Goal: Information Seeking & Learning: Compare options

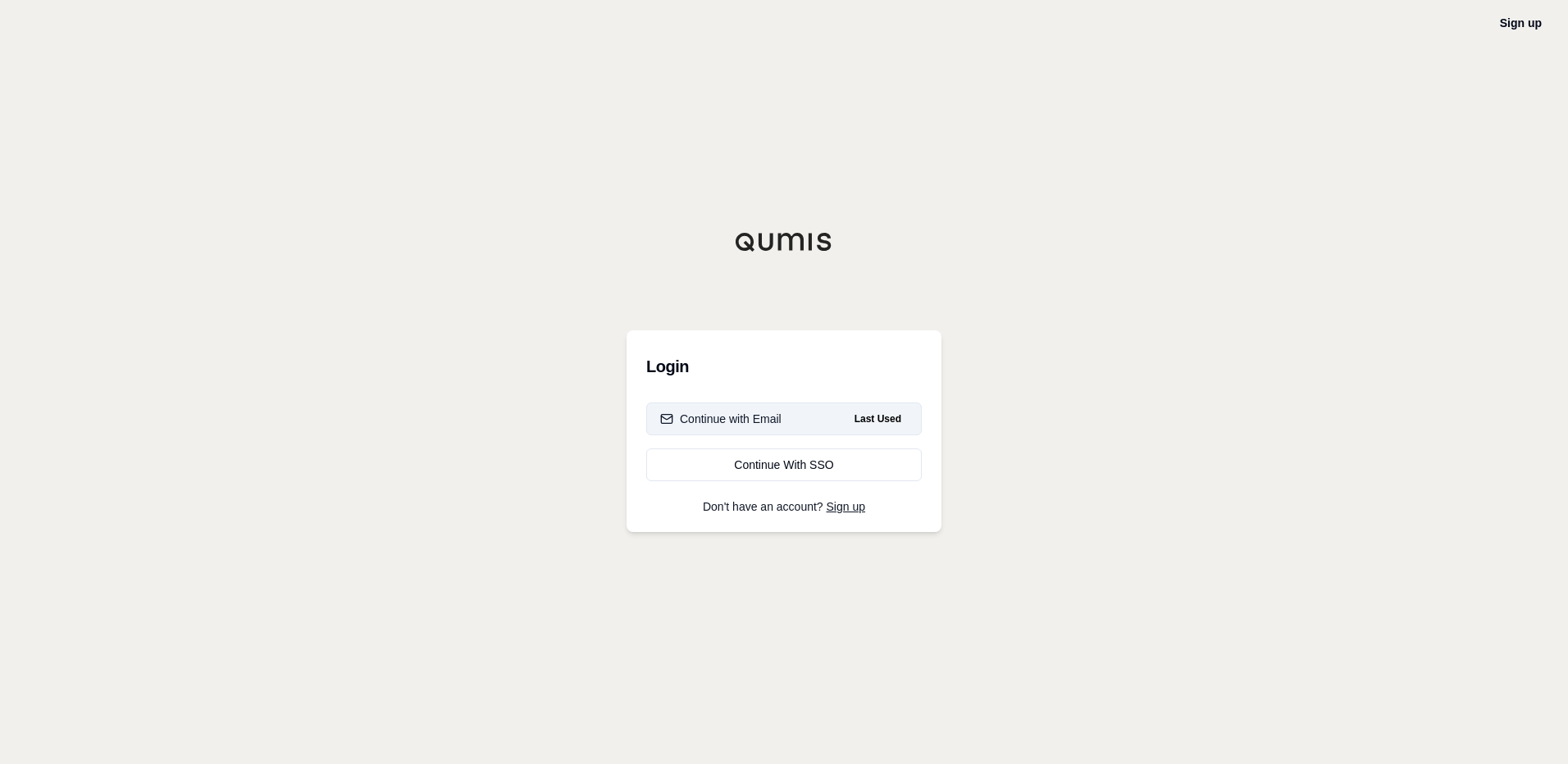
click at [718, 416] on div "Continue with Email" at bounding box center [721, 418] width 121 height 16
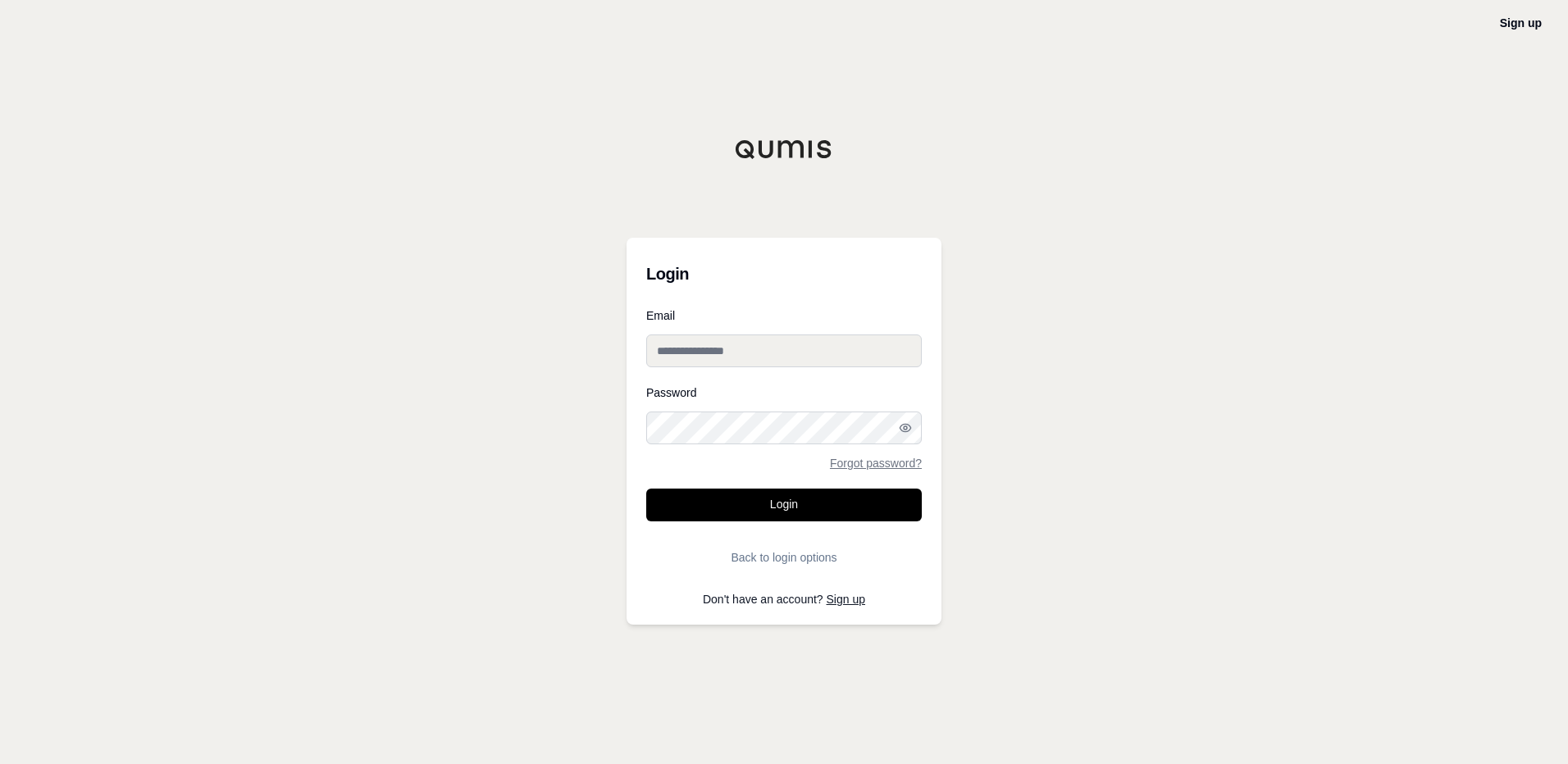
type input "**********"
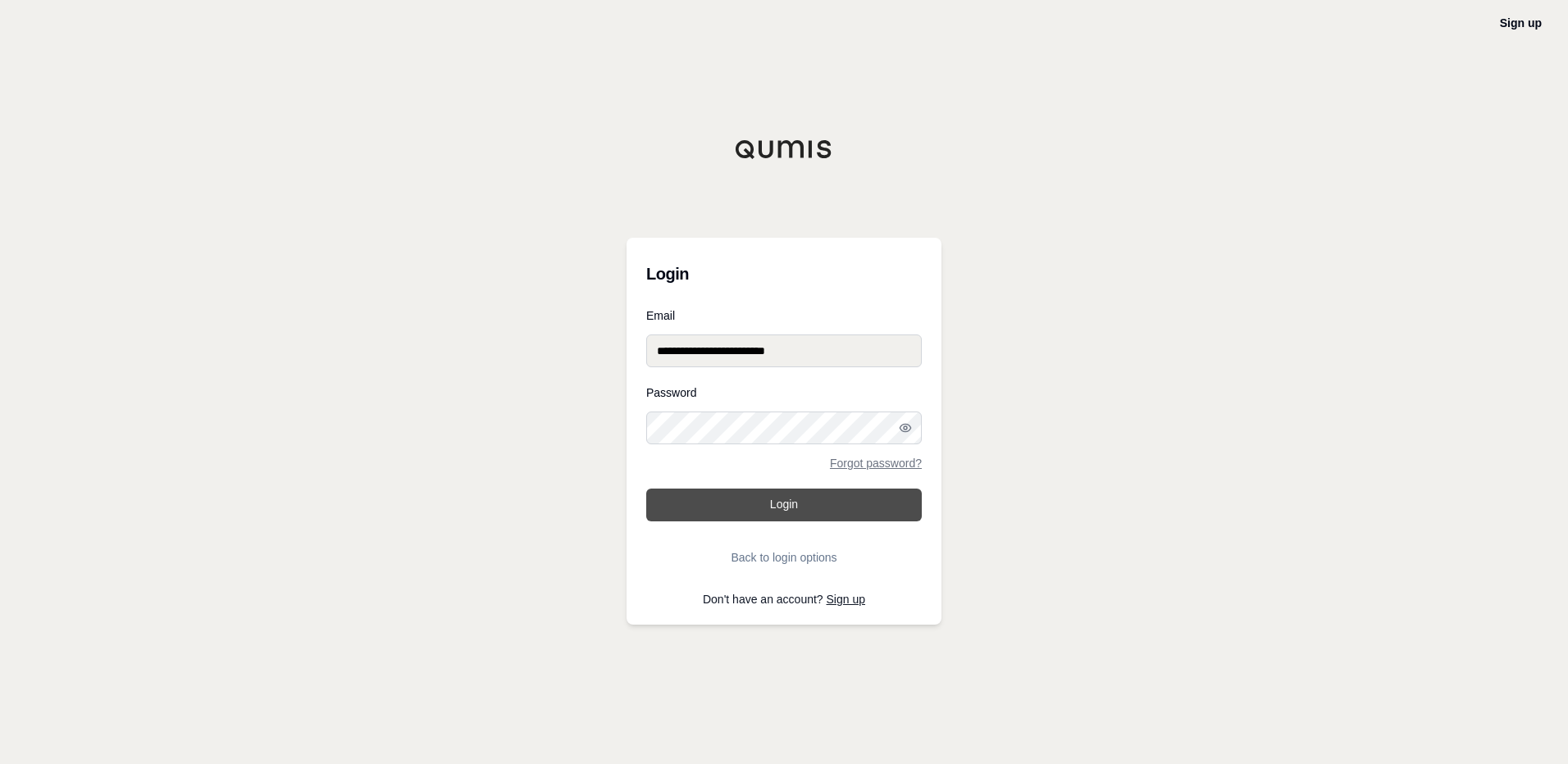
click at [720, 503] on button "Login" at bounding box center [784, 505] width 275 height 33
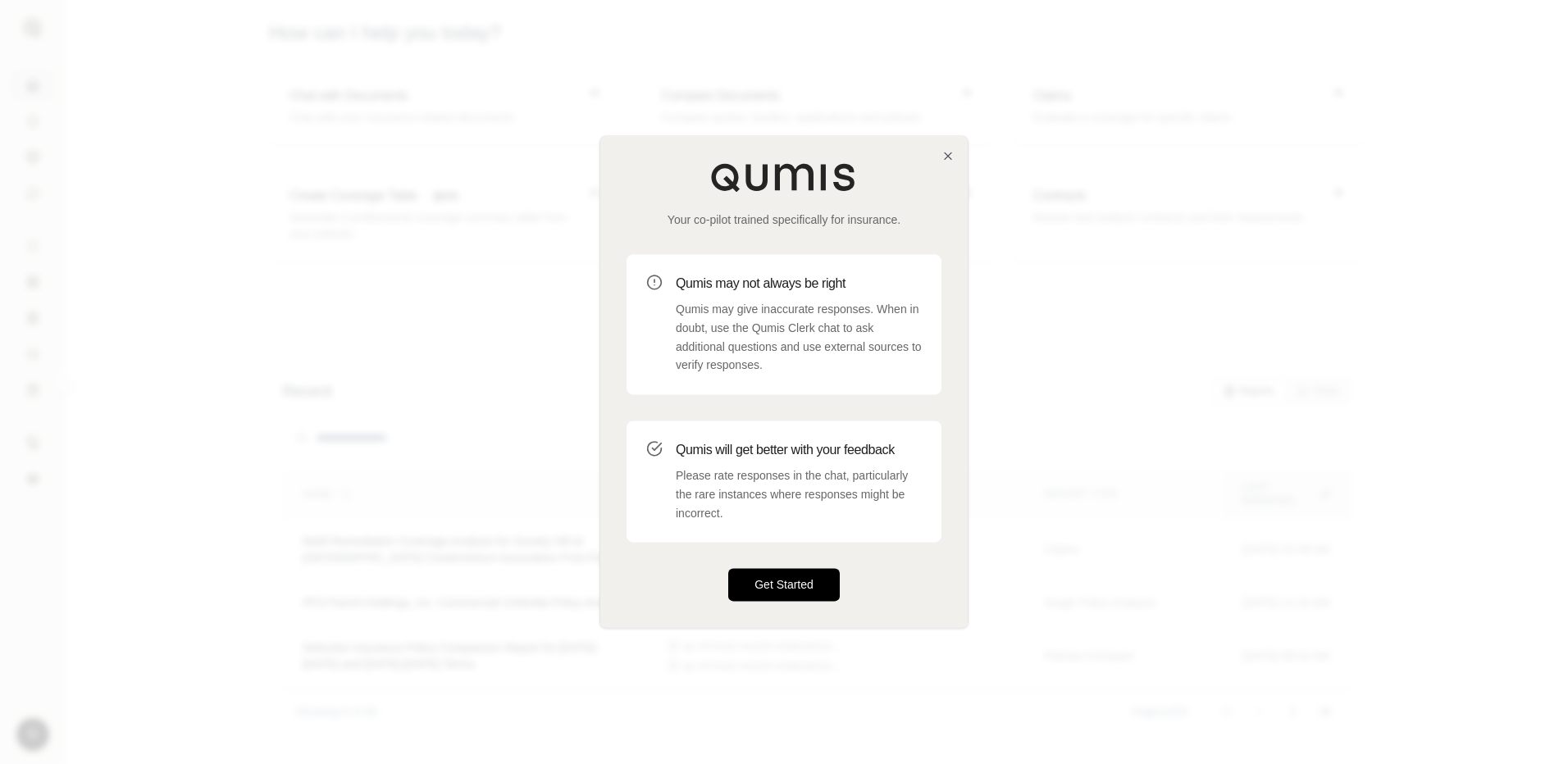
click at [755, 585] on button "Get Started" at bounding box center [784, 585] width 111 height 33
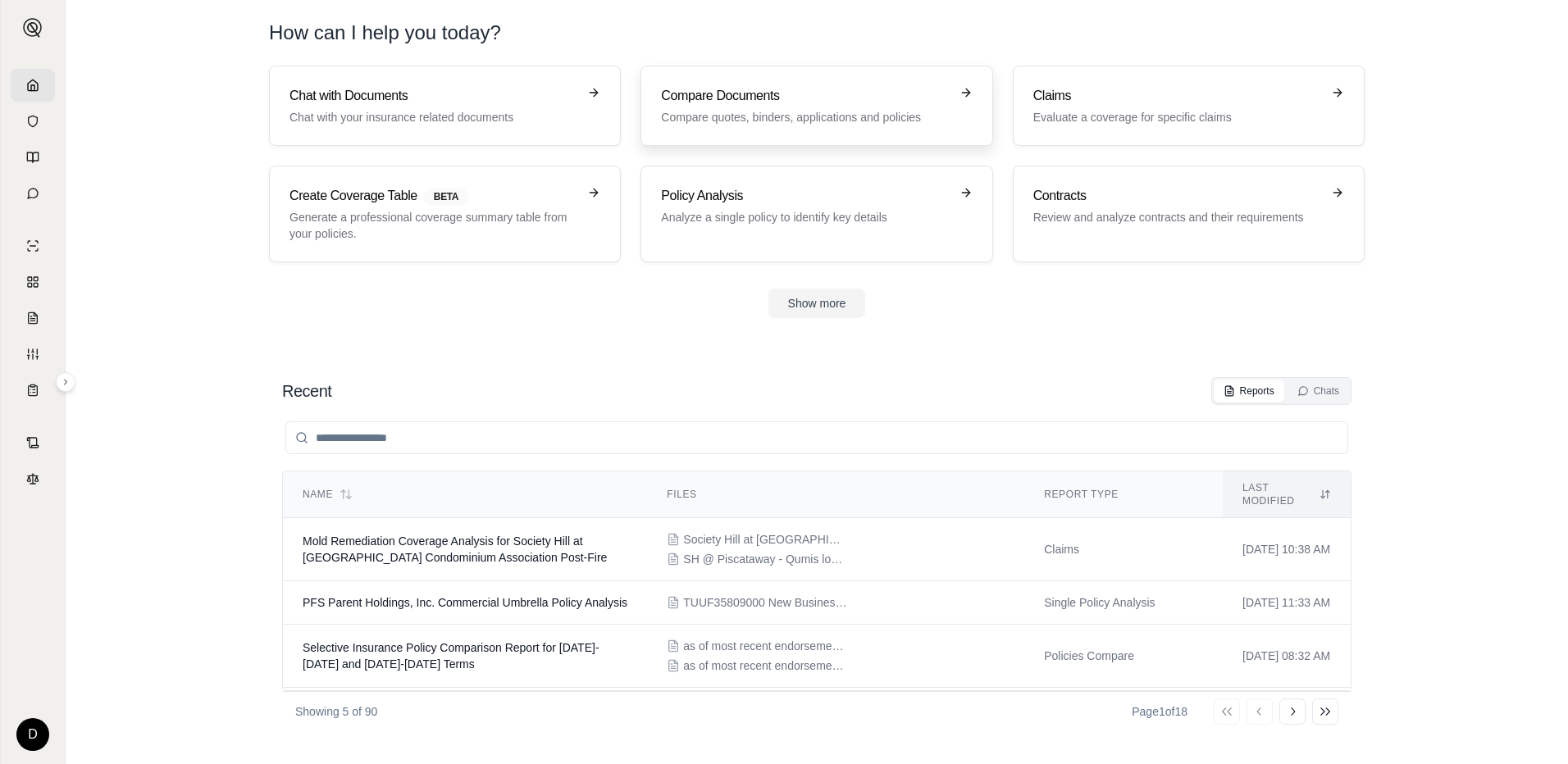
click at [714, 110] on p "Compare quotes, binders, applications and policies" at bounding box center [805, 118] width 288 height 16
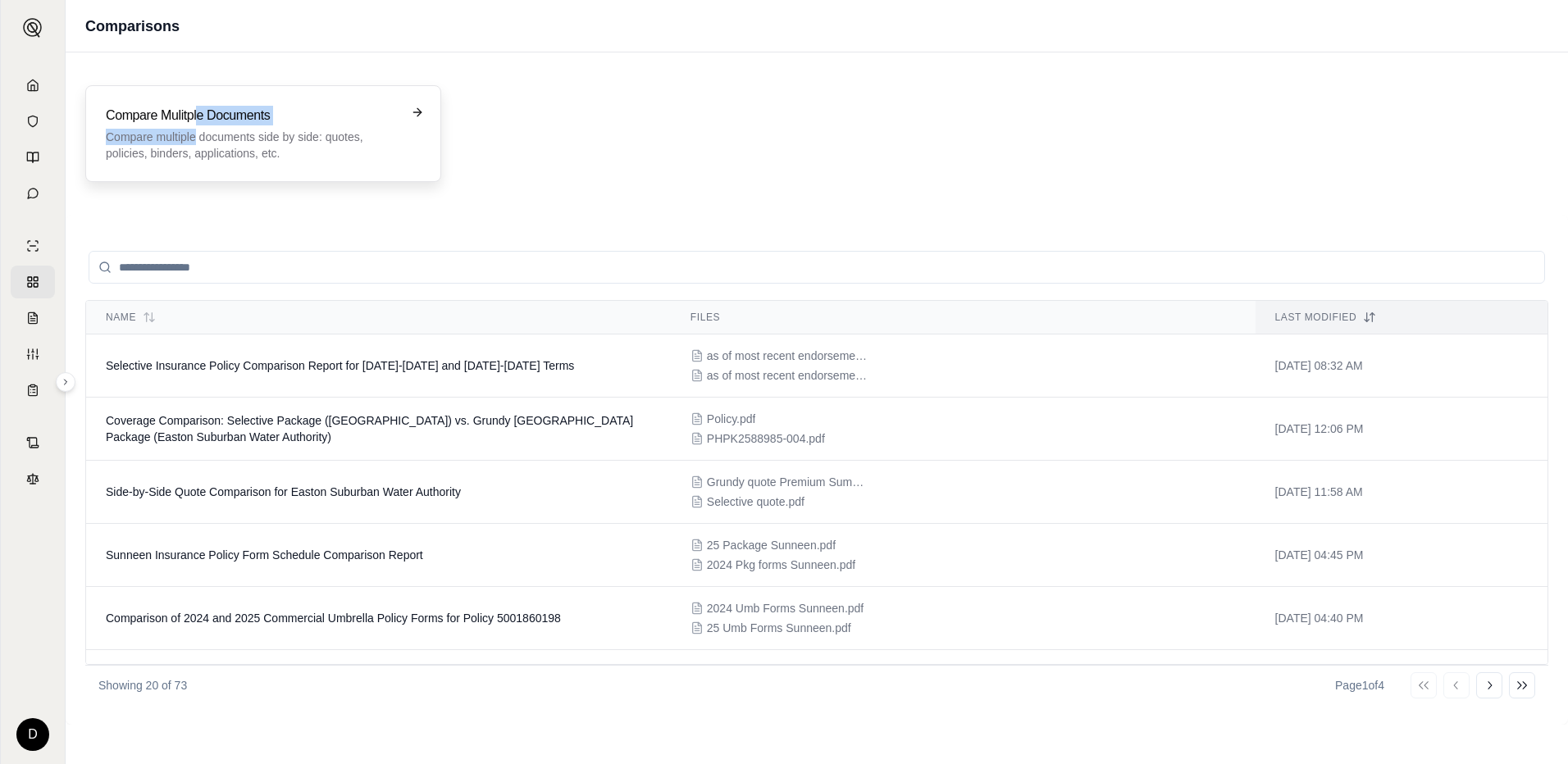
click at [196, 127] on div "Compare Mulitple Documents Compare multiple documents side by side: quotes, pol…" at bounding box center [252, 133] width 292 height 56
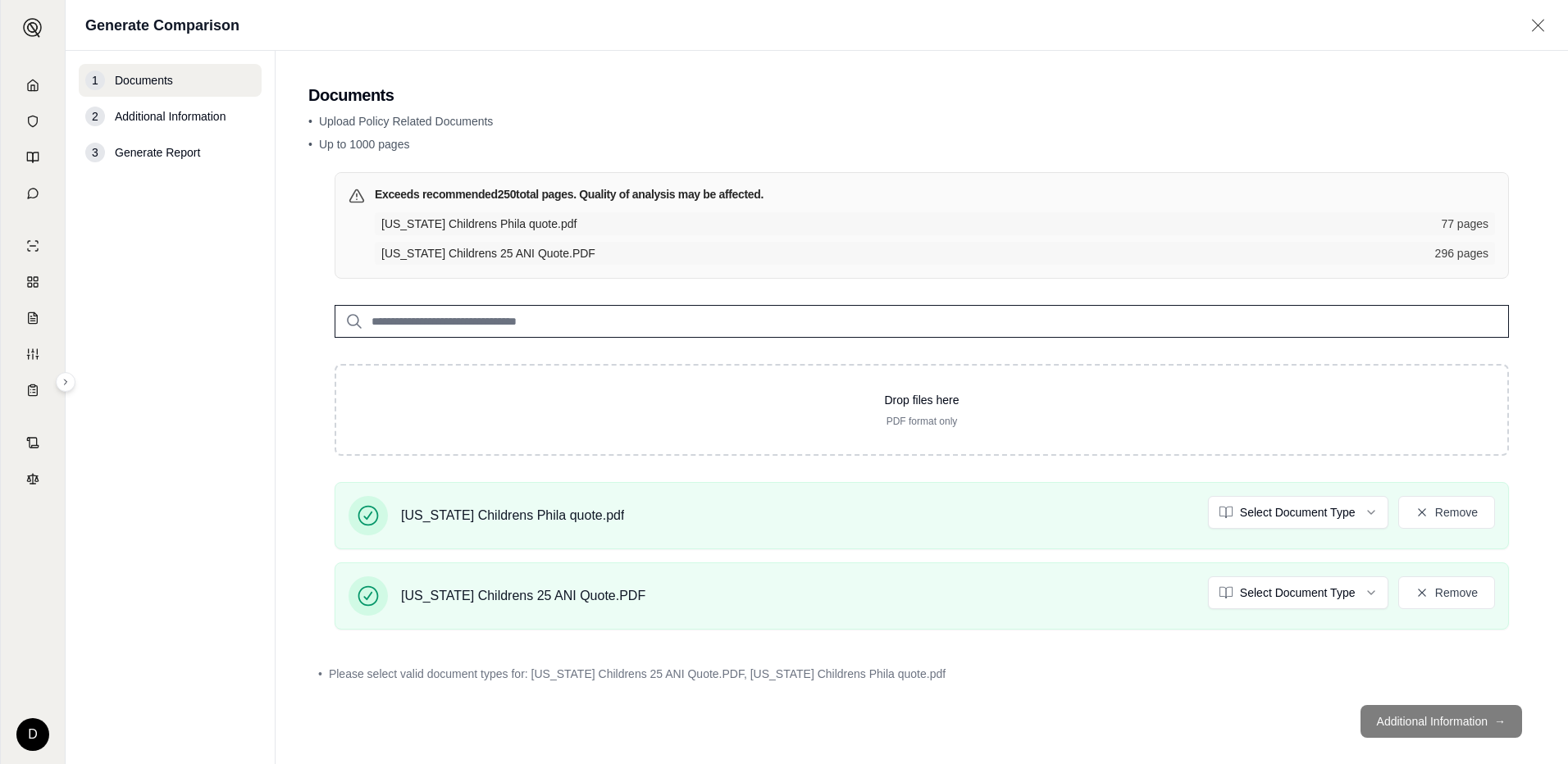
scroll to position [20, 0]
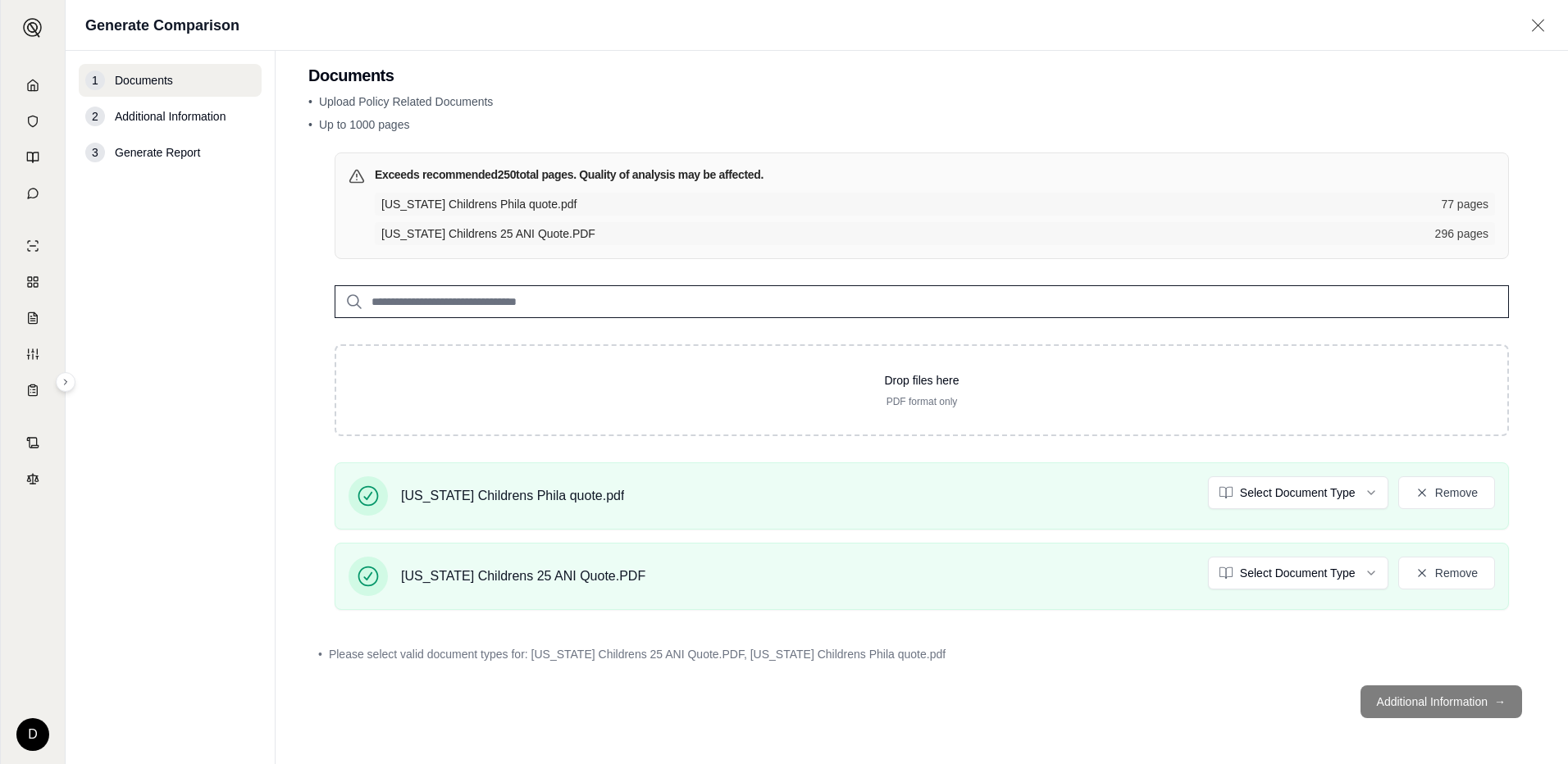
click at [1378, 697] on footer "Additional Information →" at bounding box center [921, 701] width 1227 height 59
click at [1346, 495] on html "D Generate Comparison 1 Documents 2 Additional Information 3 Generate Report Do…" at bounding box center [784, 382] width 1568 height 764
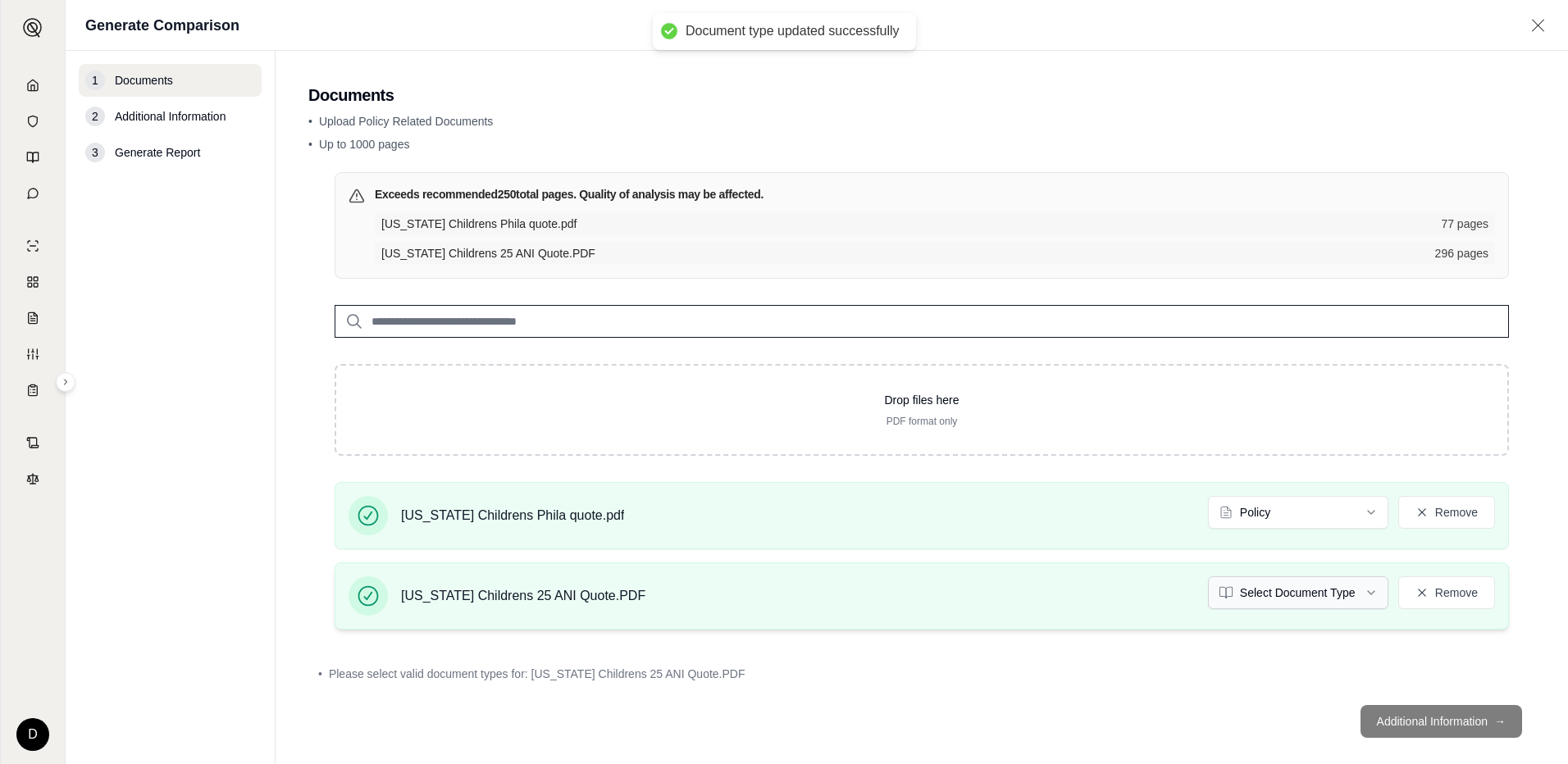
click at [1358, 591] on html "Document type updated successfully D Generate Comparison 1 Documents 2 Addition…" at bounding box center [784, 382] width 1568 height 764
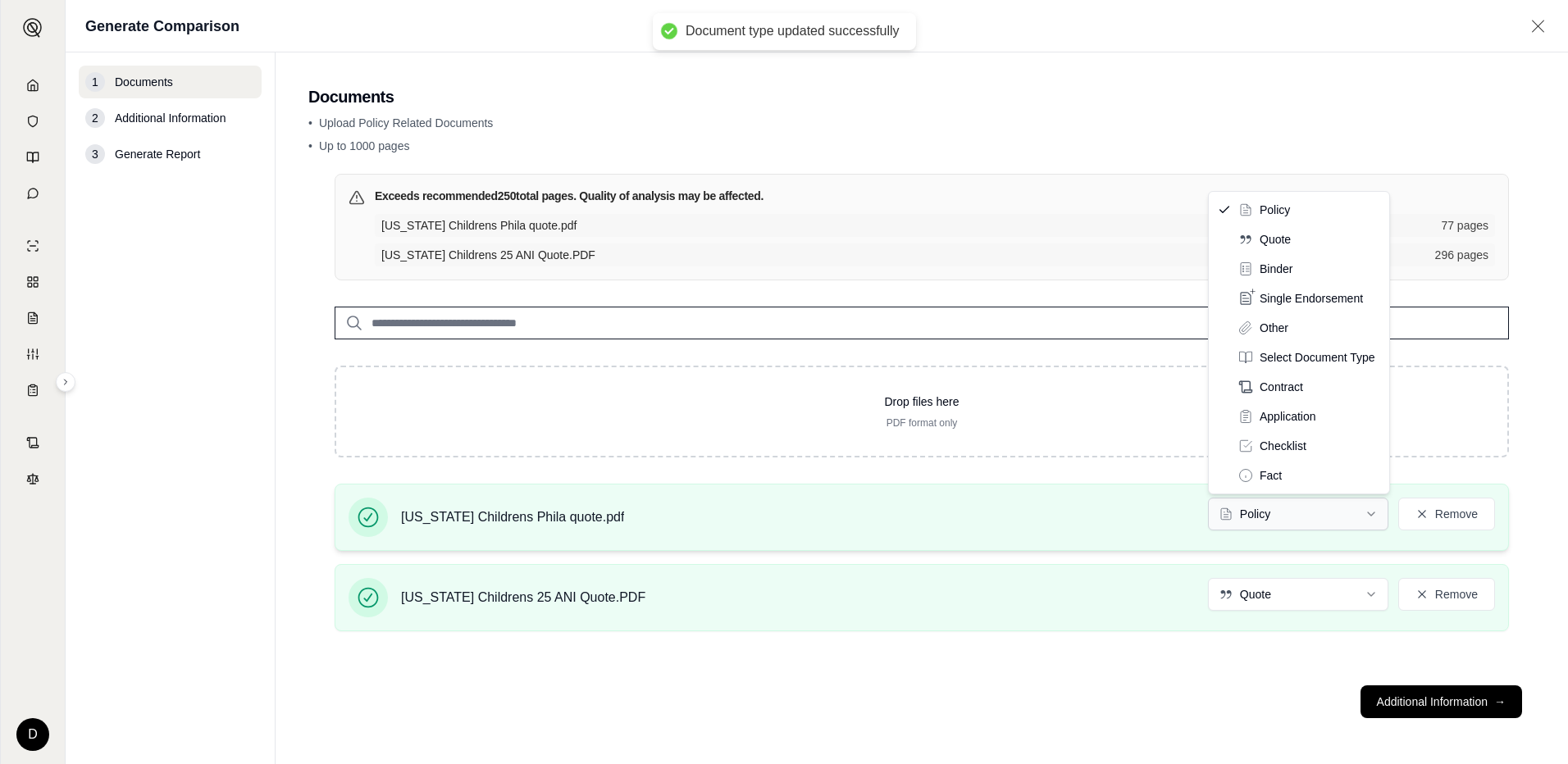
click at [1357, 511] on html "Document type updated successfully D Generate Comparison 1 Documents 2 Addition…" at bounding box center [784, 382] width 1568 height 764
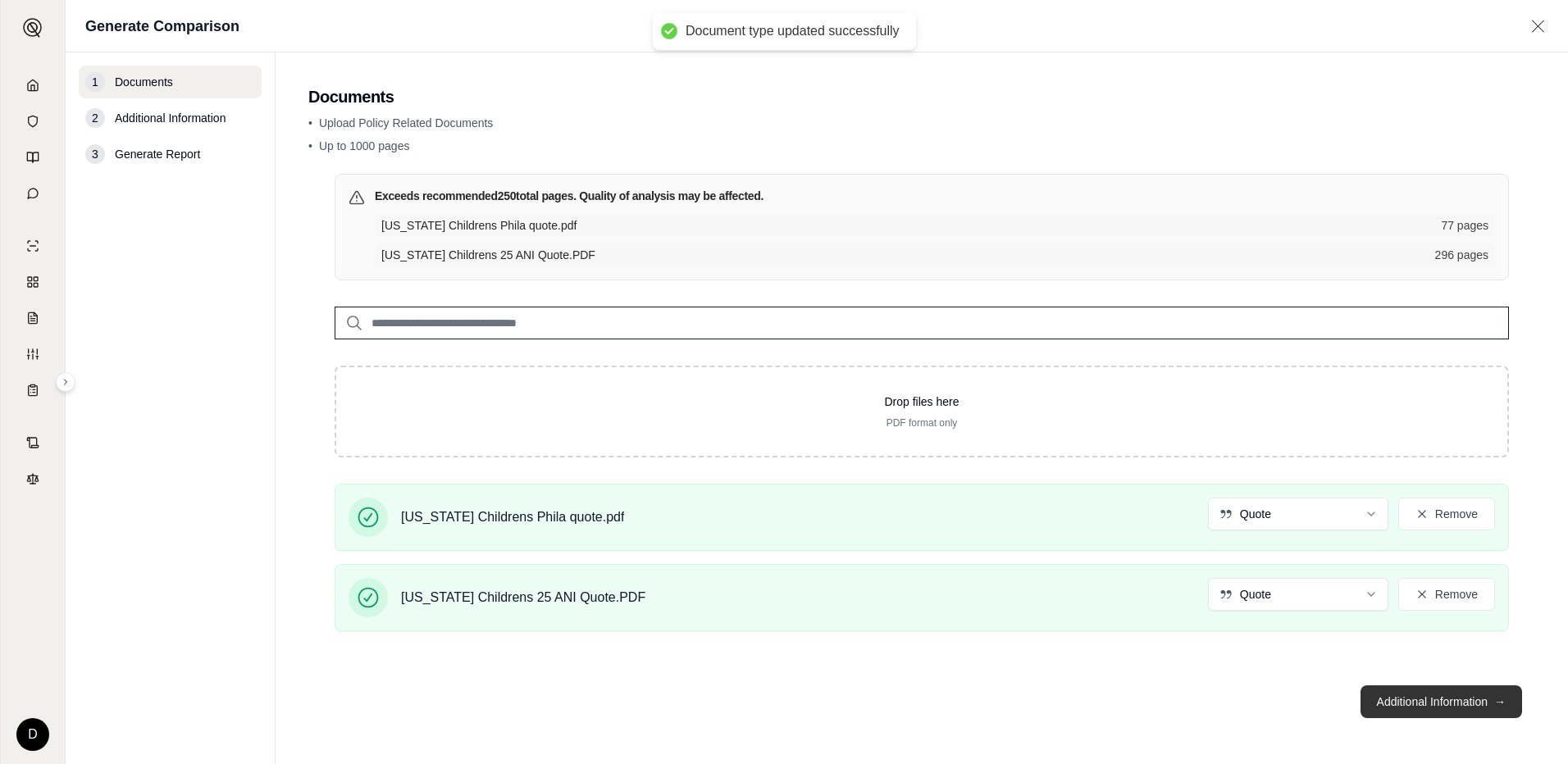
click at [1407, 697] on button "Additional Information →" at bounding box center [1440, 702] width 161 height 33
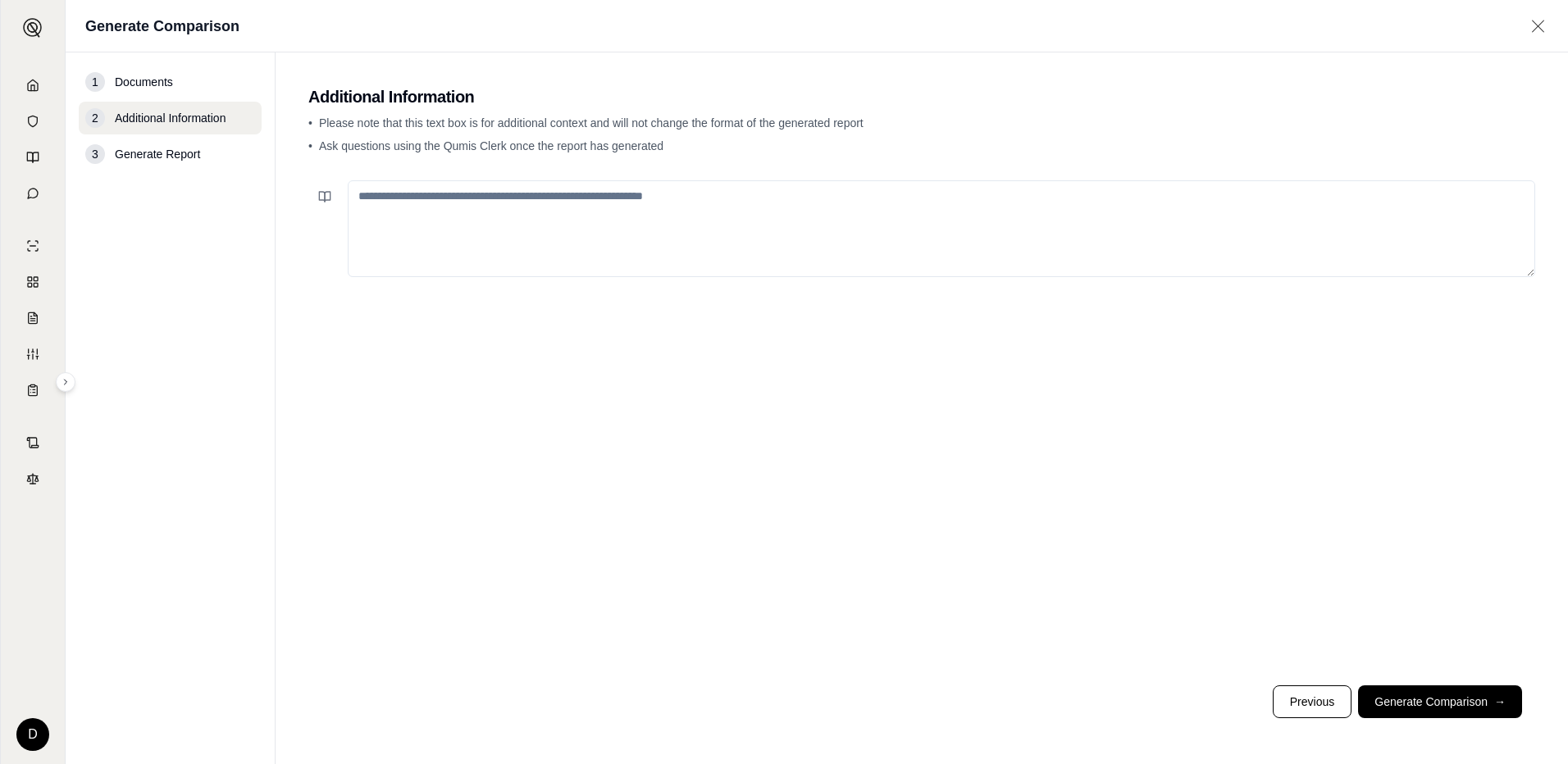
click at [363, 197] on textarea at bounding box center [941, 229] width 1188 height 97
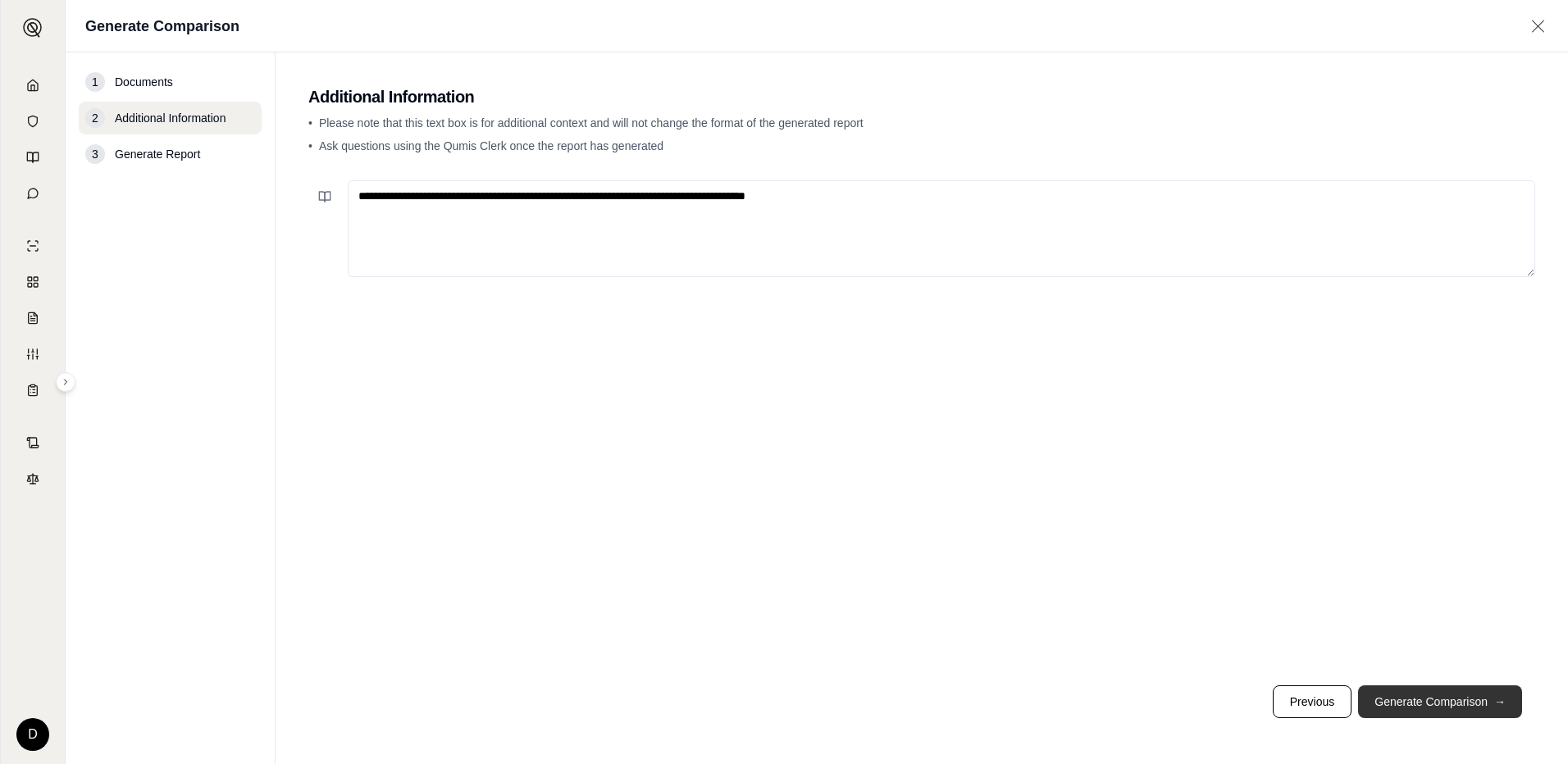
type textarea "**********"
click at [1442, 701] on button "Generate Comparison →" at bounding box center [1440, 702] width 164 height 33
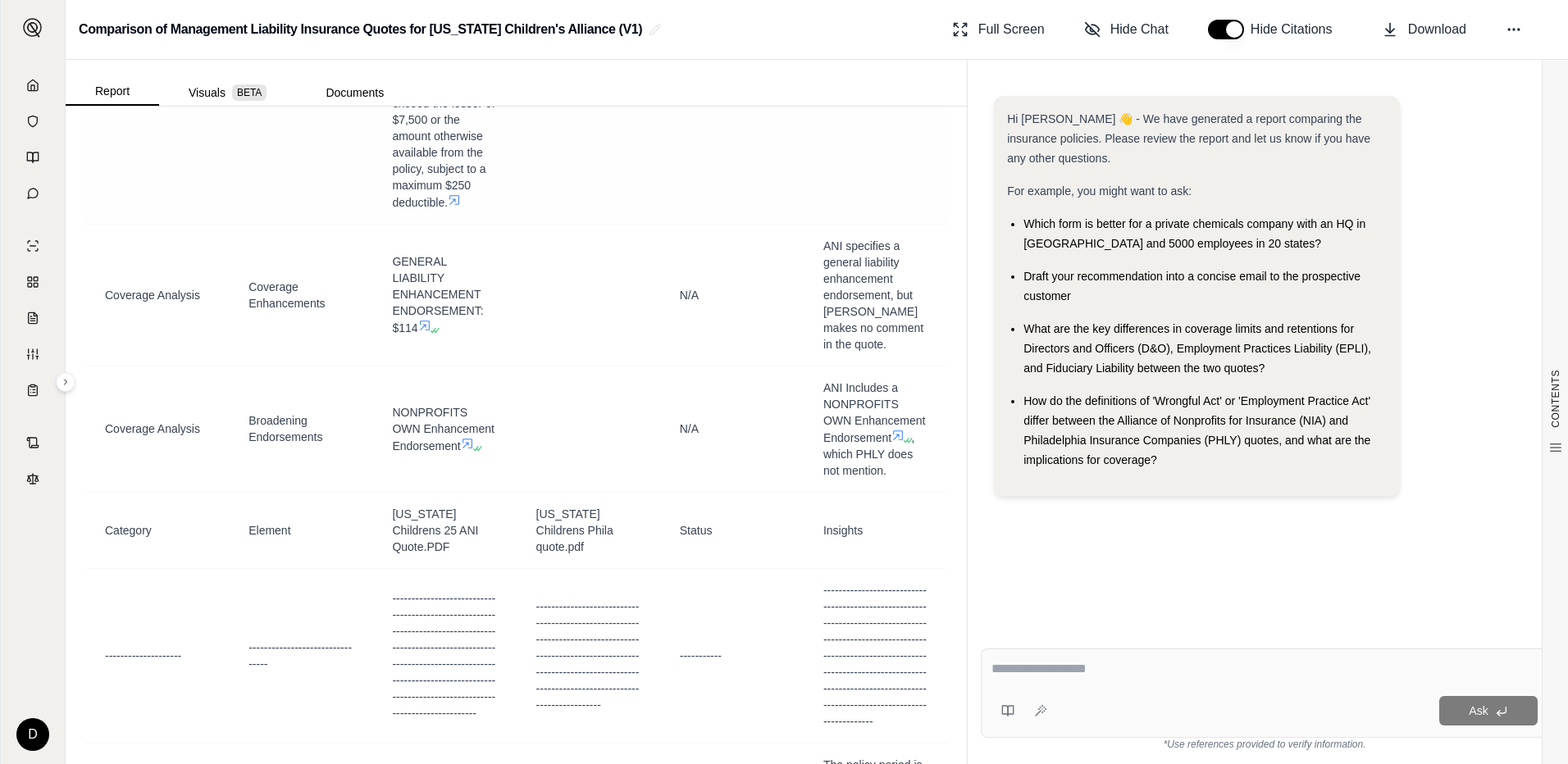
scroll to position [7622, 0]
